Goal: Information Seeking & Learning: Learn about a topic

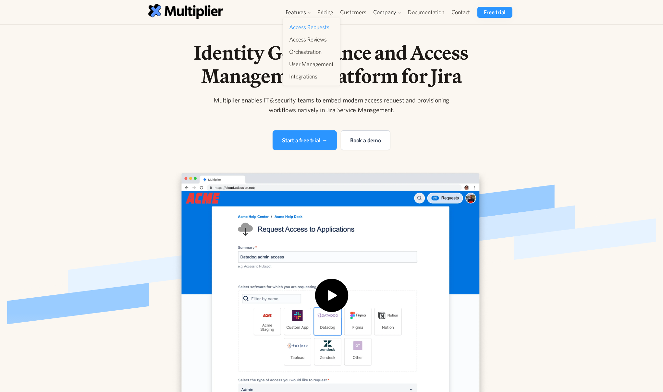
click at [302, 27] on link "Access Requests" at bounding box center [311, 27] width 49 height 12
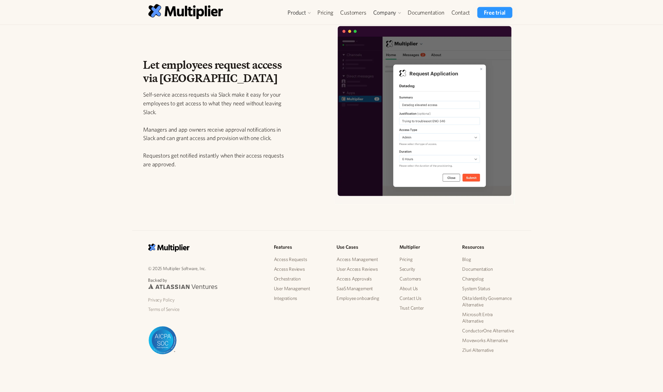
scroll to position [861, 0]
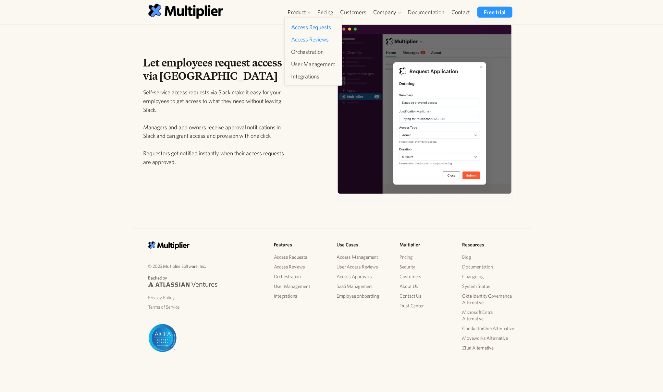
click at [303, 39] on link "Access Reviews" at bounding box center [313, 40] width 49 height 12
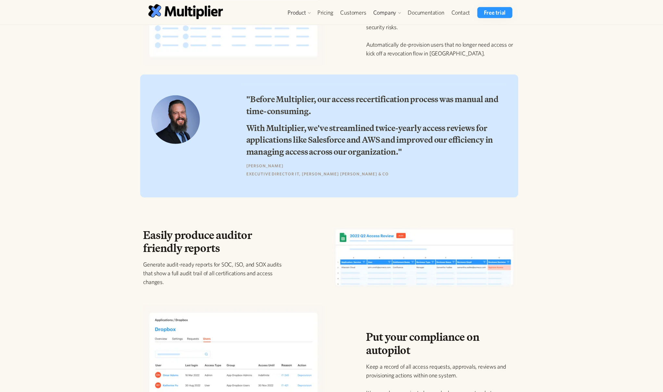
scroll to position [412, 0]
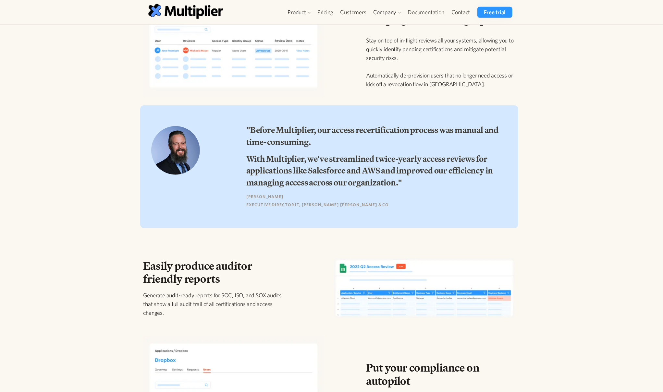
click at [143, 71] on div at bounding box center [233, 46] width 191 height 111
click at [304, 54] on link "Orchestration" at bounding box center [313, 52] width 49 height 12
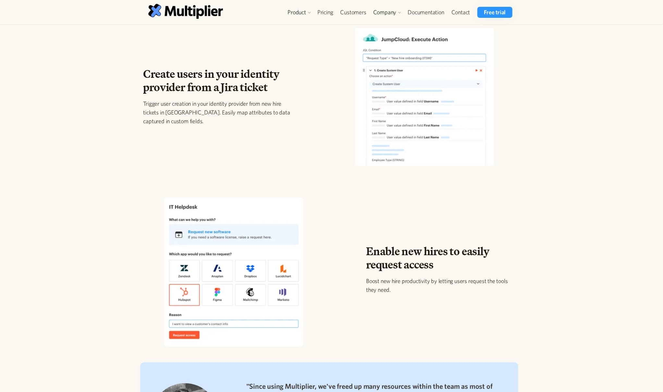
scroll to position [170, 0]
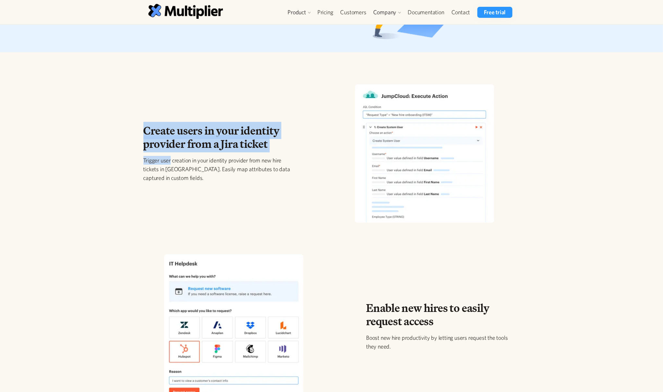
drag, startPoint x: 173, startPoint y: 134, endPoint x: 170, endPoint y: 154, distance: 20.3
click at [170, 154] on div "Create users in your identity provider from a Jira ticket Trigger user creation…" at bounding box center [217, 155] width 149 height 63
click at [169, 162] on p "Trigger user creation in your identity provider from new hire tickets in Jira. …" at bounding box center [217, 169] width 149 height 26
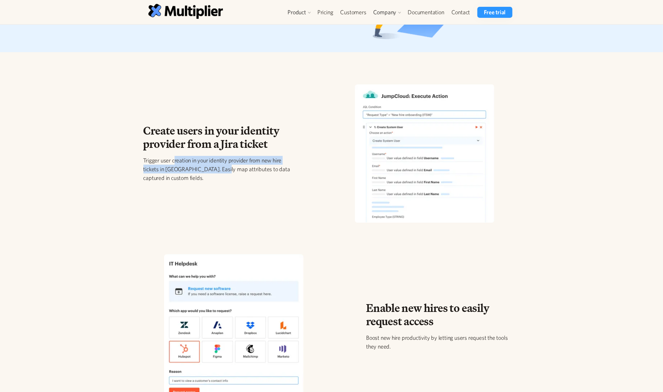
drag, startPoint x: 175, startPoint y: 160, endPoint x: 217, endPoint y: 170, distance: 42.9
click at [217, 170] on p "Trigger user creation in your identity provider from new hire tickets in Jira. …" at bounding box center [217, 169] width 149 height 26
drag, startPoint x: 148, startPoint y: 224, endPoint x: 138, endPoint y: 211, distance: 16.3
click at [146, 218] on div "Create users in your identity provider from a Jira ticket Trigger user creation…" at bounding box center [329, 156] width 382 height 156
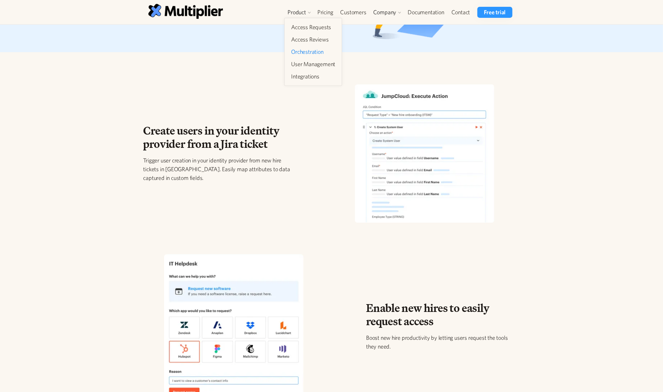
drag, startPoint x: 316, startPoint y: 63, endPoint x: 317, endPoint y: 95, distance: 32.2
click at [316, 62] on link "User Management" at bounding box center [313, 64] width 49 height 12
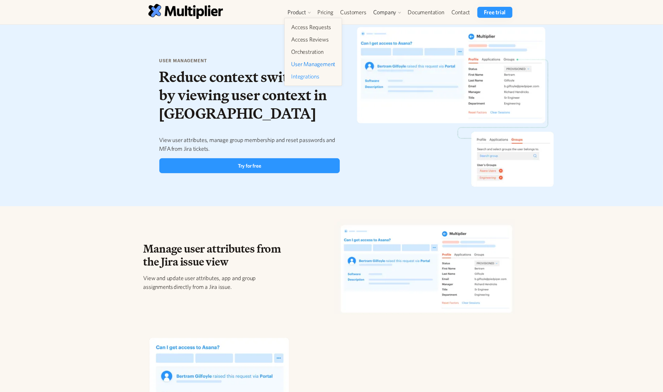
click at [300, 76] on link "Integrations" at bounding box center [313, 77] width 49 height 12
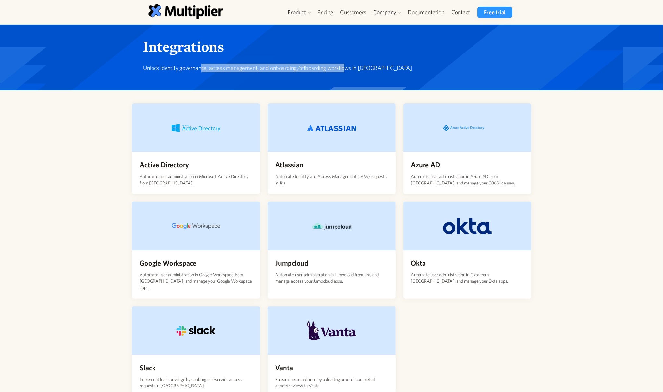
drag, startPoint x: 242, startPoint y: 72, endPoint x: 345, endPoint y: 65, distance: 103.5
click at [345, 65] on p "Unlock identity governance, access management, and onboarding/offboarding workf…" at bounding box center [329, 68] width 372 height 9
drag, startPoint x: 112, startPoint y: 96, endPoint x: 95, endPoint y: 143, distance: 50.1
click at [111, 98] on div "Active Directory Automate user administration in Microsoft Active Directory fro…" at bounding box center [331, 244] width 663 height 307
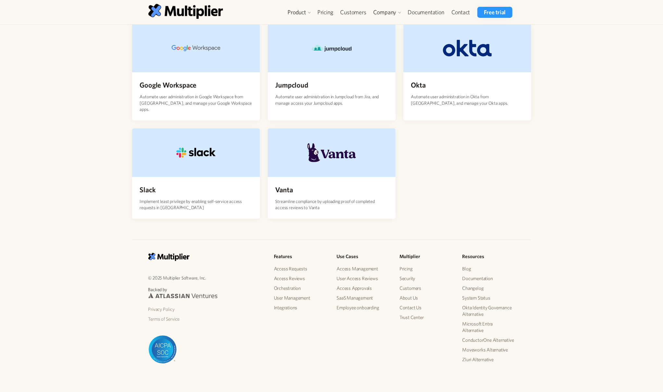
scroll to position [183, 0]
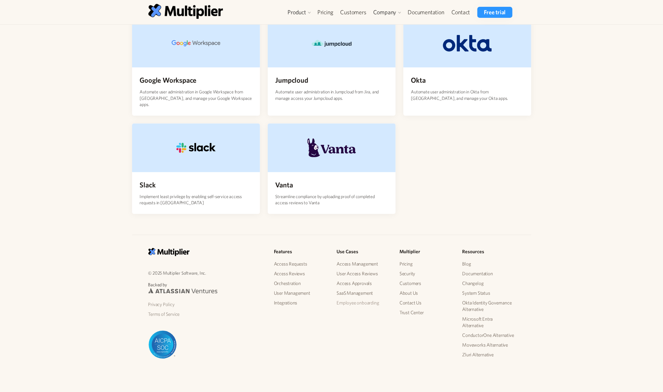
click at [347, 298] on link "Employee onboarding" at bounding box center [363, 303] width 53 height 10
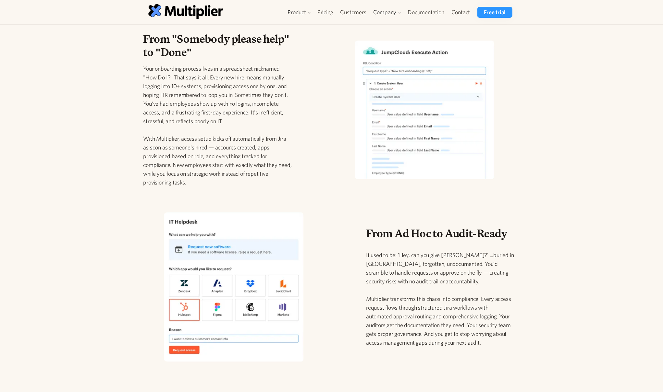
scroll to position [170, 0]
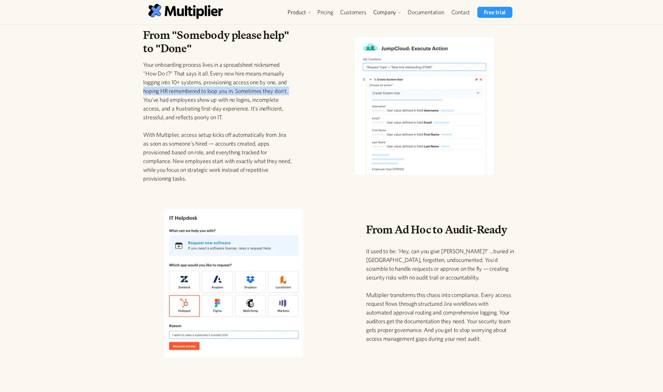
drag, startPoint x: 113, startPoint y: 95, endPoint x: 107, endPoint y: 111, distance: 16.8
click at [114, 93] on div "From "Somebody please help" to "Done" Your onboarding process lives in a spread…" at bounding box center [331, 102] width 663 height 173
click at [128, 130] on div "From "Somebody please help" to "Done" Your onboarding process lives in a spread…" at bounding box center [331, 102] width 663 height 173
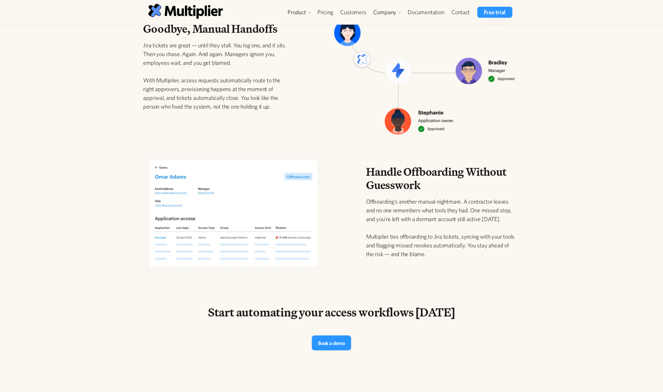
scroll to position [721, 0]
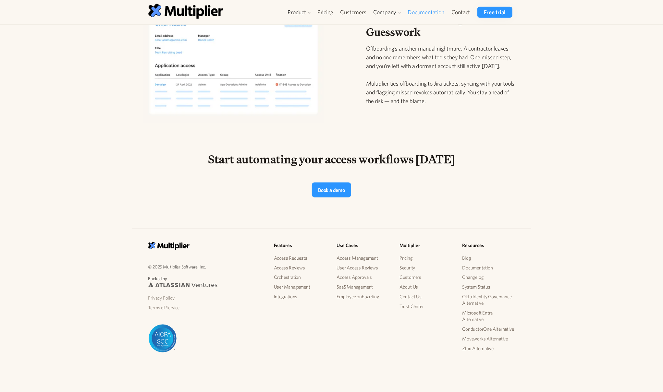
click at [423, 12] on link "Documentation" at bounding box center [426, 12] width 44 height 11
